Goal: Find contact information: Find contact information

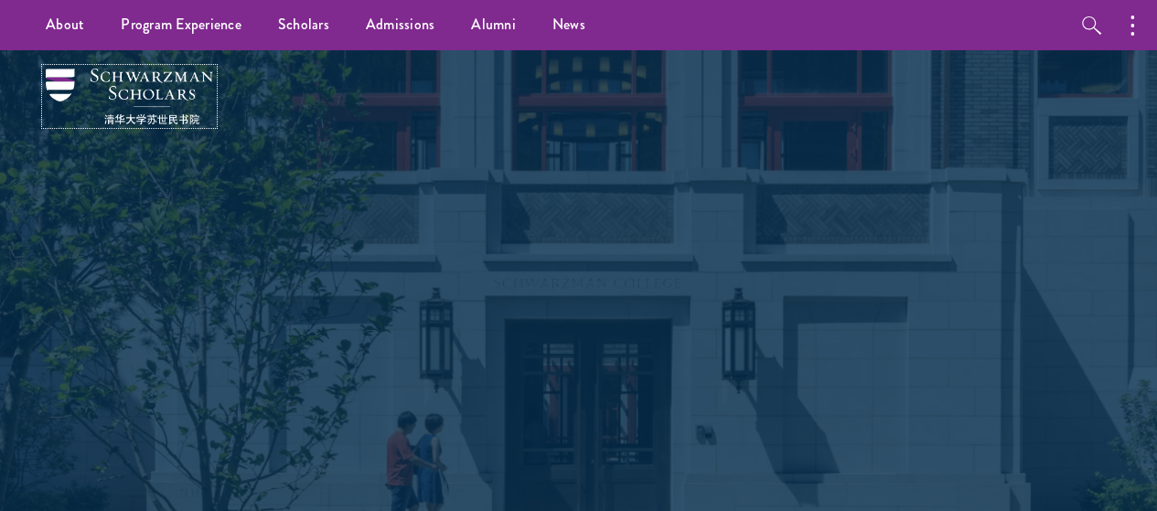
click at [176, 124] on img at bounding box center [129, 97] width 167 height 56
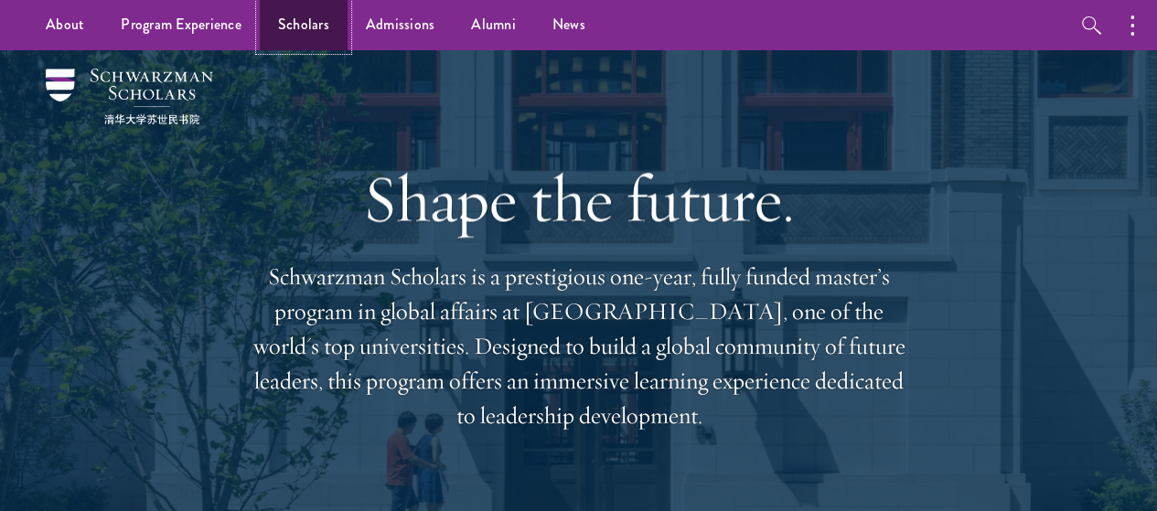
click at [307, 25] on link "Scholars" at bounding box center [304, 25] width 88 height 50
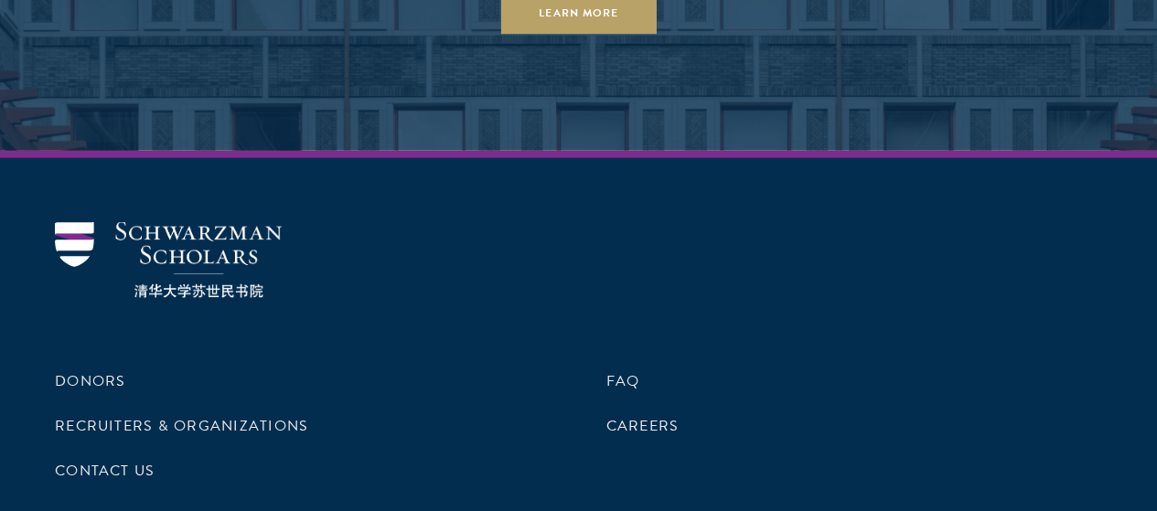
scroll to position [5572, 0]
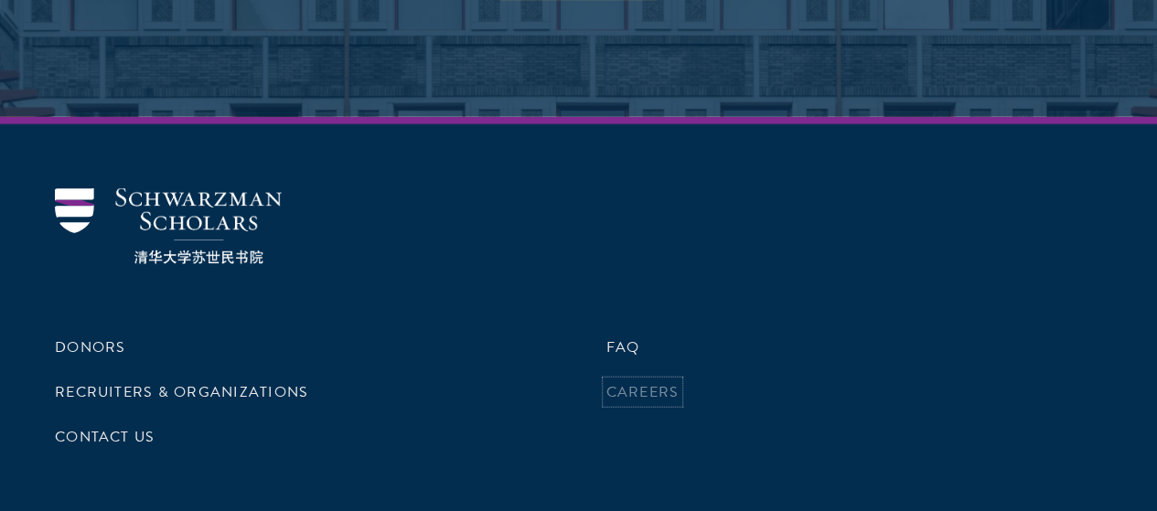
click at [615, 381] on link "Careers" at bounding box center [643, 392] width 73 height 22
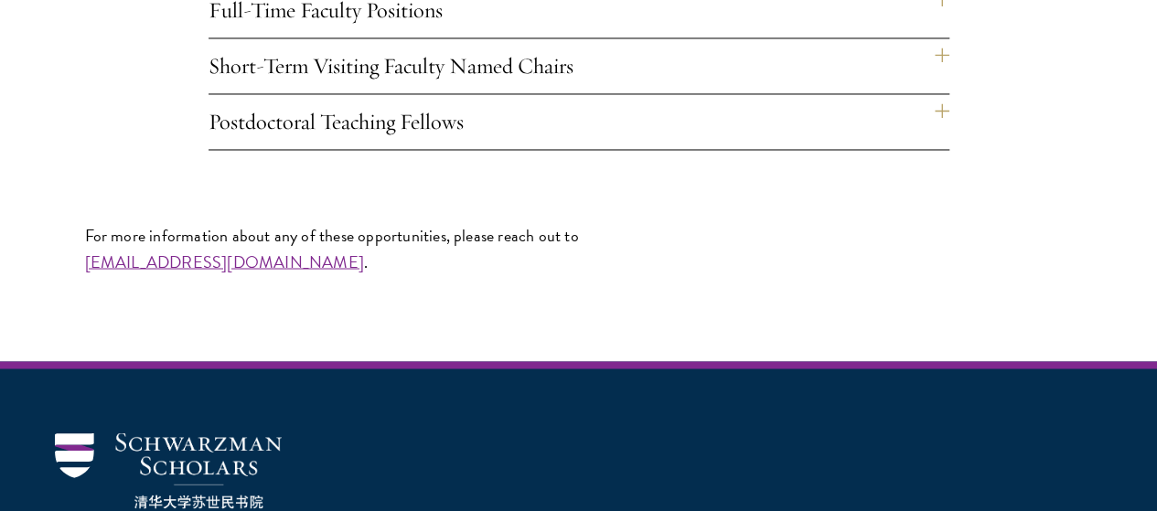
scroll to position [1555, 0]
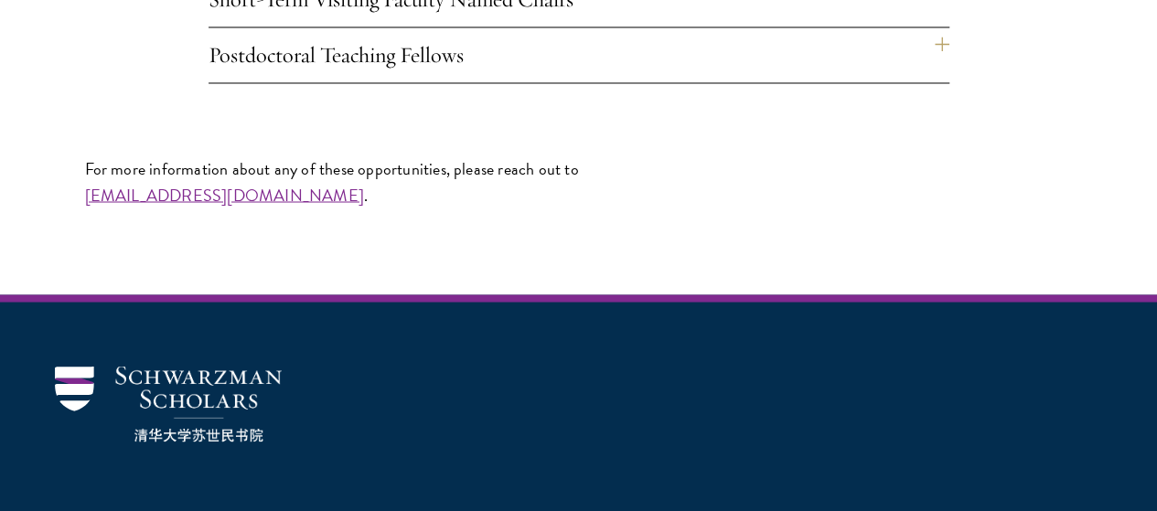
click at [382, 82] on h4 "Postdoctoral Teaching Fellows" at bounding box center [579, 54] width 741 height 55
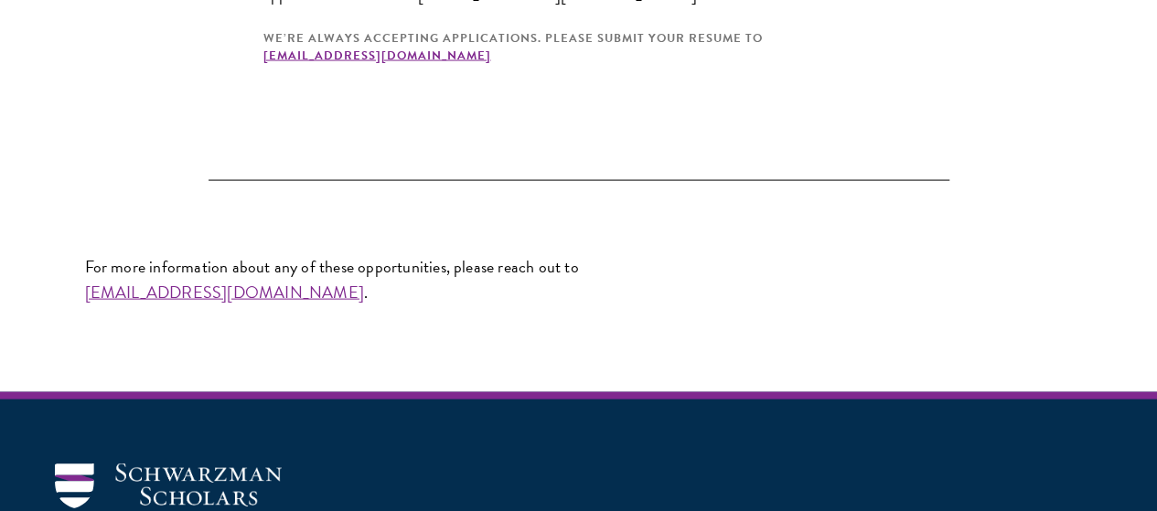
scroll to position [1830, 0]
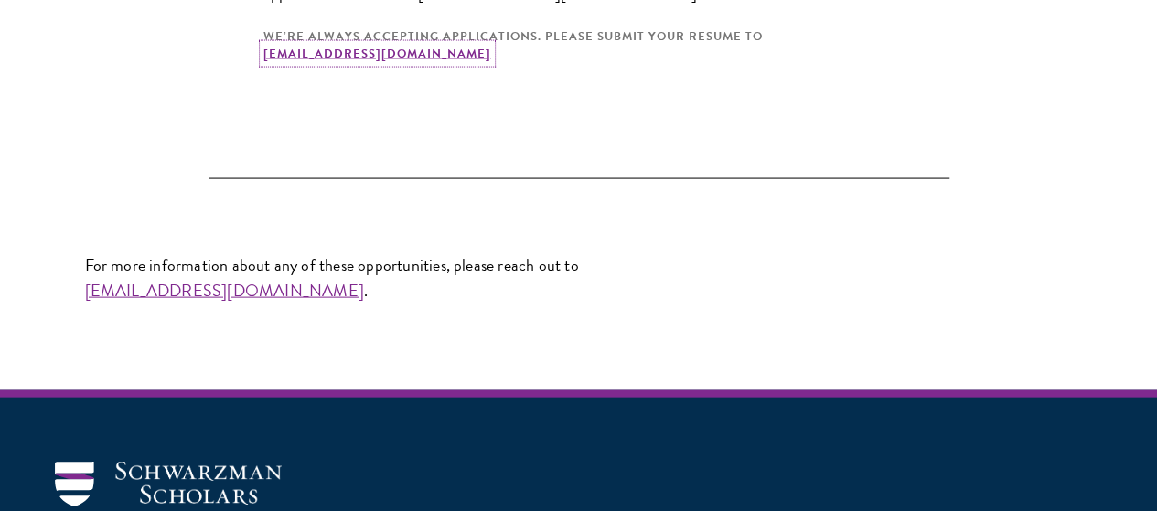
click at [424, 63] on link "facultyjobs@schwarzmanscholars.org" at bounding box center [377, 54] width 228 height 18
